Goal: Find specific page/section: Find specific page/section

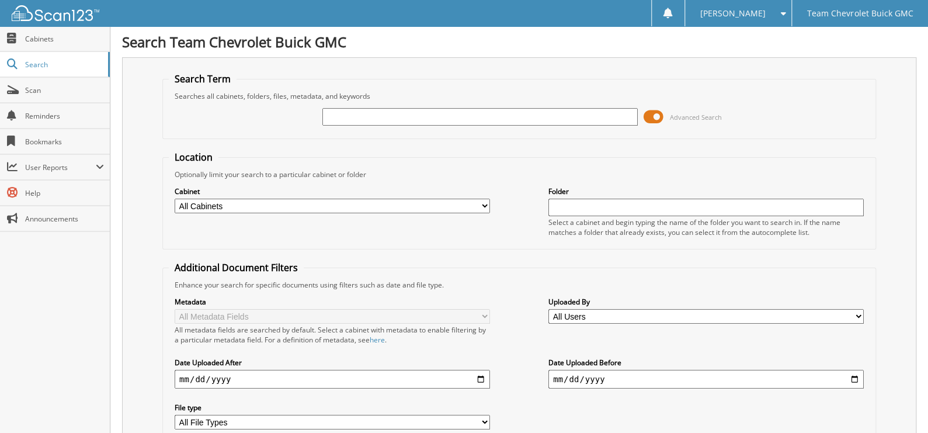
click at [663, 113] on span at bounding box center [654, 117] width 20 height 18
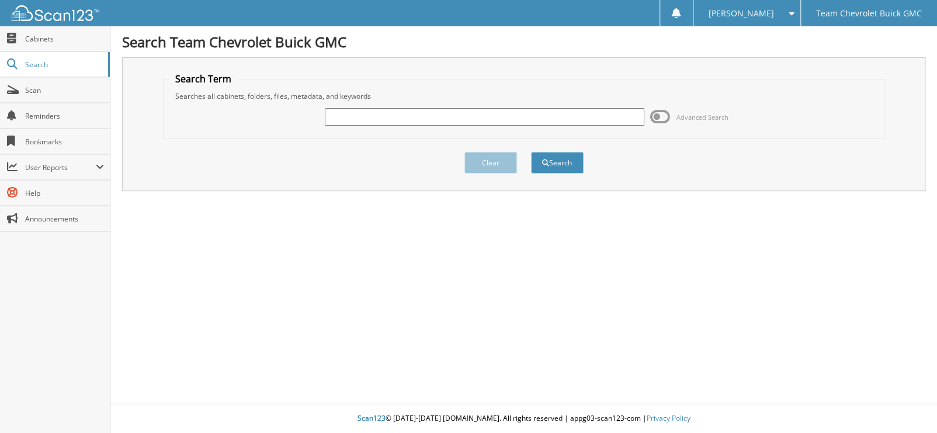
click at [519, 111] on input "text" at bounding box center [484, 117] width 319 height 18
type input "70096"
click at [531, 152] on button "Search" at bounding box center [557, 163] width 53 height 22
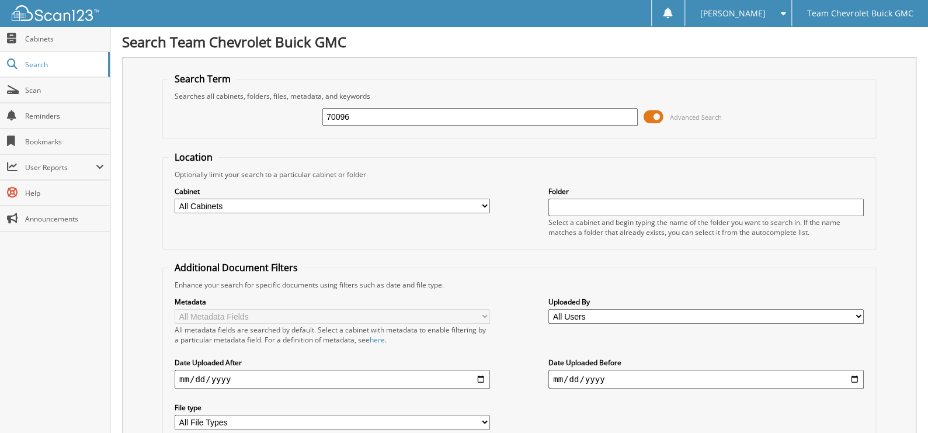
click at [656, 121] on span at bounding box center [654, 117] width 20 height 18
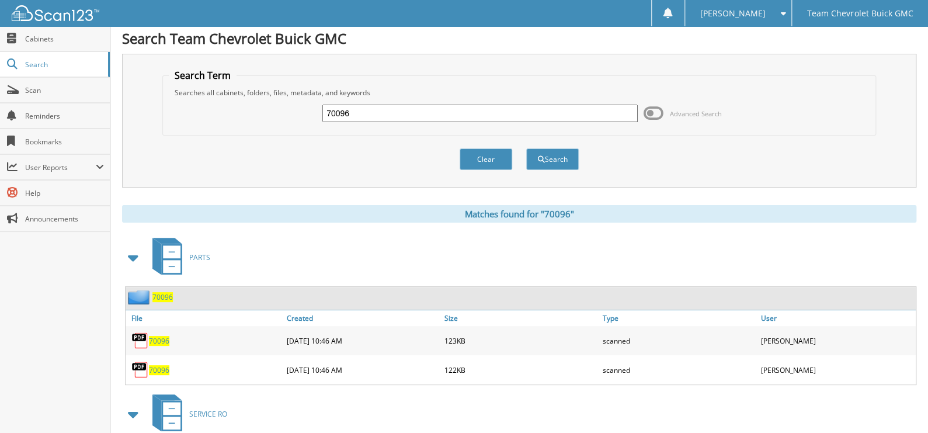
scroll to position [112, 0]
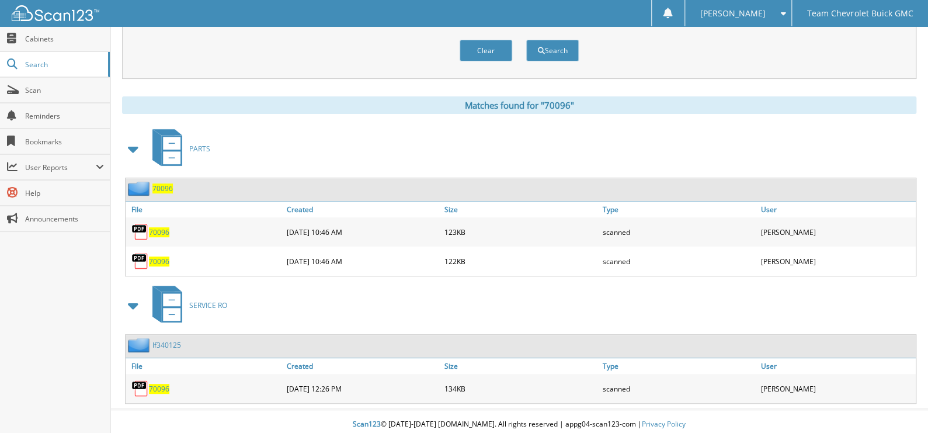
click at [153, 228] on span "70096" at bounding box center [159, 232] width 20 height 10
click at [159, 384] on span "70096" at bounding box center [159, 389] width 20 height 10
